Goal: Communication & Community: Answer question/provide support

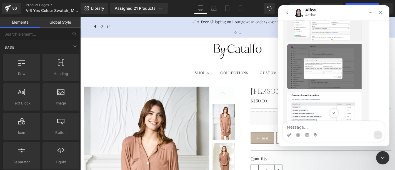
scroll to position [290, 0]
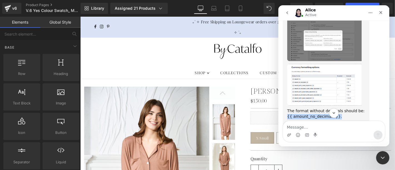
drag, startPoint x: 356, startPoint y: 84, endPoint x: 331, endPoint y: 91, distance: 25.6
click at [331, 108] on div "The format without decimals should be: {{ amount_no_decimals }}." at bounding box center [326, 113] width 78 height 11
drag, startPoint x: 317, startPoint y: 89, endPoint x: 330, endPoint y: 89, distance: 13.3
click at [330, 108] on div "The format without decimals should be: {{ amount_no_decimals }}." at bounding box center [326, 113] width 78 height 11
copy div "{{ amount_no_decimals }}."
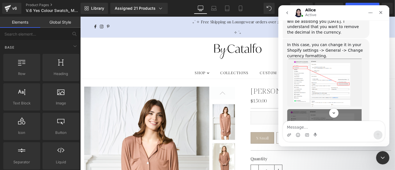
scroll to position [196, 0]
click at [326, 62] on img "Alice says…" at bounding box center [324, 83] width 74 height 48
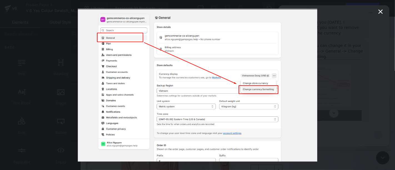
click at [370, 60] on div "Intercom messenger" at bounding box center [197, 85] width 395 height 170
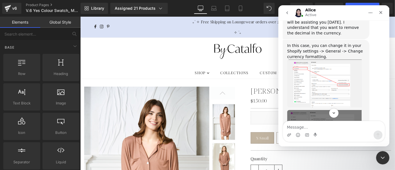
click at [294, 110] on img "Alice says…" at bounding box center [324, 132] width 74 height 45
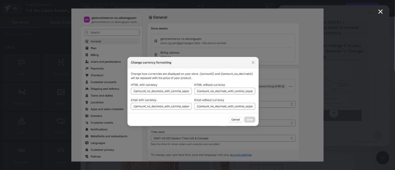
click at [338, 73] on div "Intercom messenger" at bounding box center [197, 85] width 395 height 170
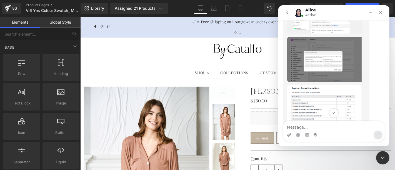
scroll to position [269, 0]
click at [338, 85] on img "Alice says…" at bounding box center [324, 106] width 74 height 42
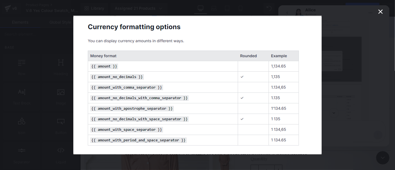
scroll to position [0, 0]
click at [361, 73] on div "Intercom messenger" at bounding box center [197, 85] width 395 height 170
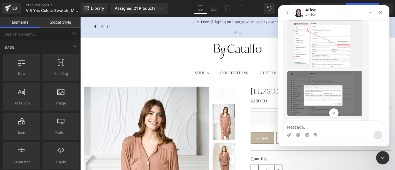
scroll to position [300, 0]
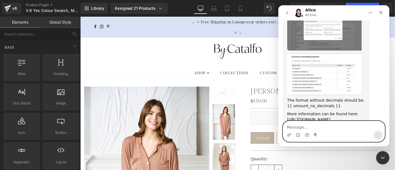
click at [323, 126] on textarea "Message…" at bounding box center [334, 125] width 102 height 9
paste textarea "{{ amount_no_decimals }}."
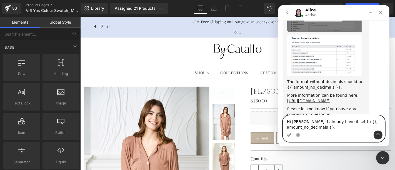
scroll to position [325, 0]
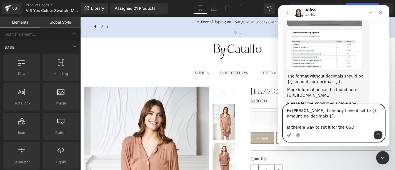
type textarea "Hi [PERSON_NAME]. I already have it set to {{ amount_no_decimals }}. Is there a…"
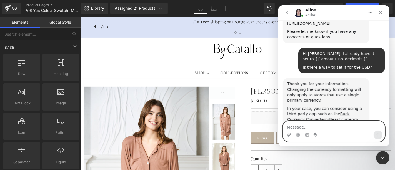
scroll to position [401, 0]
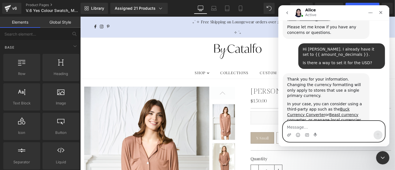
click at [311, 126] on textarea "Message…" at bounding box center [334, 125] width 102 height 9
type textarea "Is there no other way to do it?"
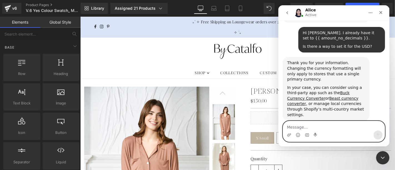
scroll to position [418, 0]
